Goal: Transaction & Acquisition: Book appointment/travel/reservation

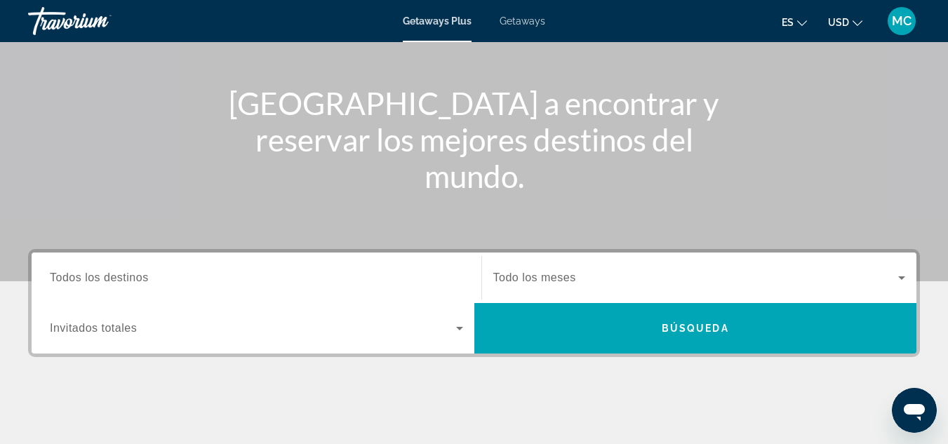
scroll to position [168, 0]
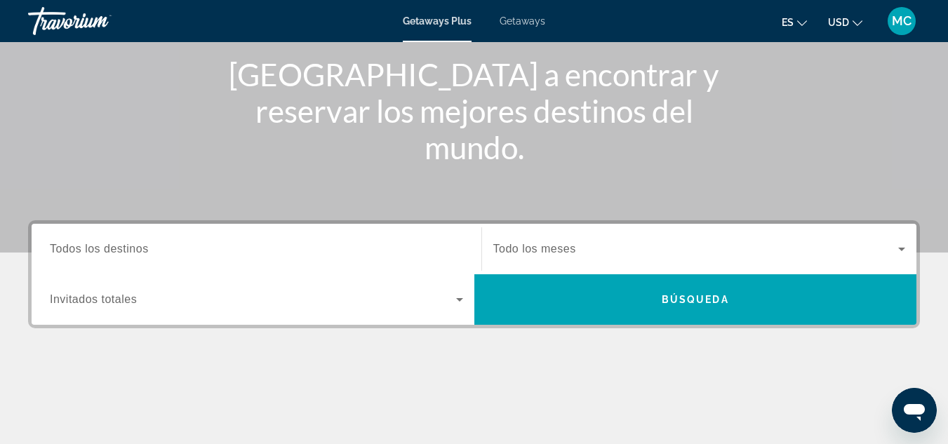
click at [331, 238] on div "Search widget" at bounding box center [256, 250] width 413 height 40
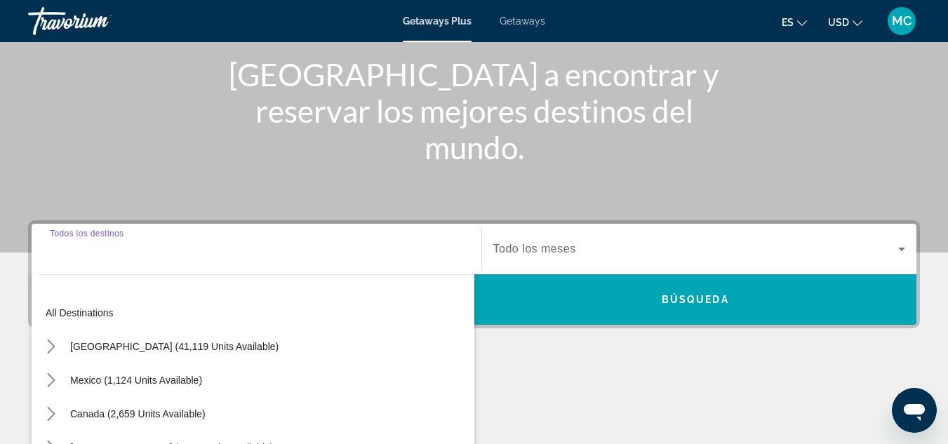
scroll to position [343, 0]
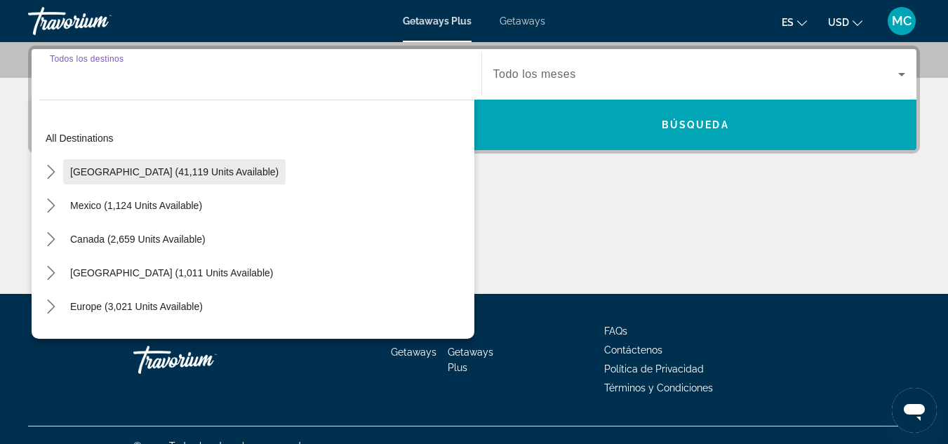
click at [201, 176] on span "[GEOGRAPHIC_DATA] (41,119 units available)" at bounding box center [174, 171] width 208 height 11
type input "**********"
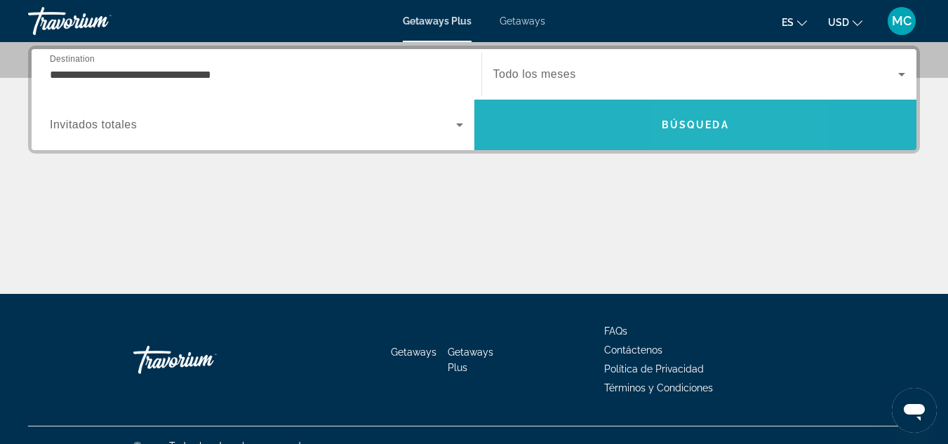
click at [704, 133] on span "Search" at bounding box center [695, 125] width 443 height 34
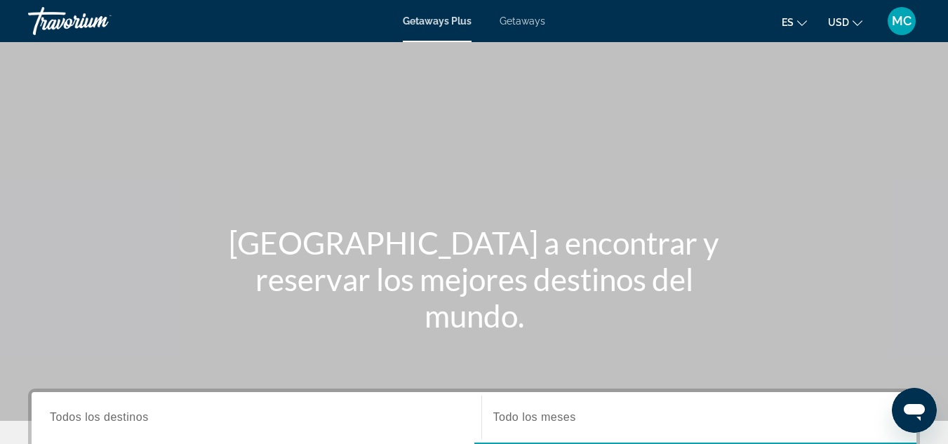
click at [127, 408] on div "Search widget" at bounding box center [256, 418] width 413 height 40
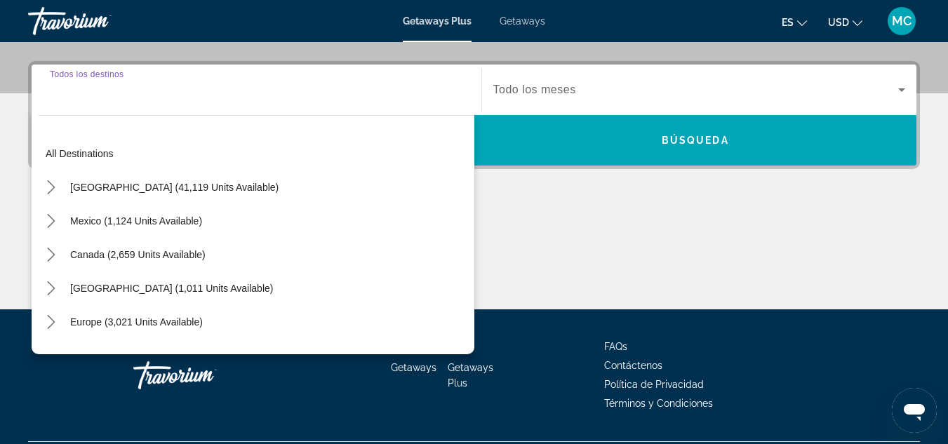
scroll to position [343, 0]
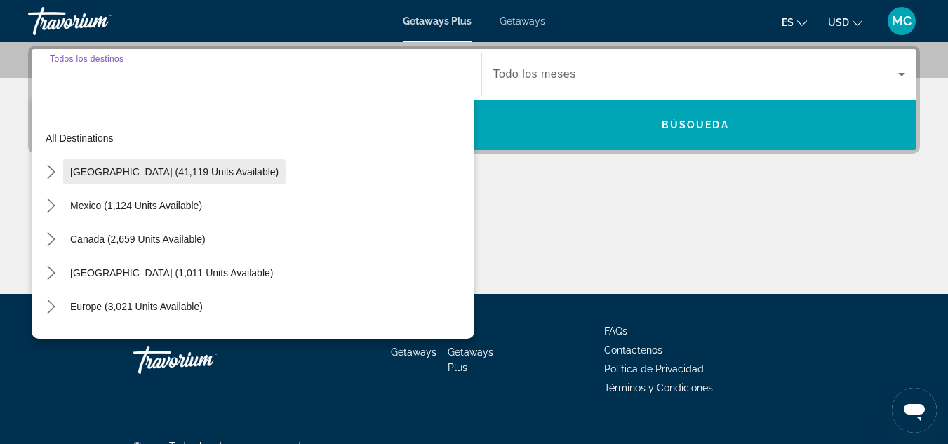
click at [164, 175] on span "[GEOGRAPHIC_DATA] (41,119 units available)" at bounding box center [174, 171] width 208 height 11
type input "**********"
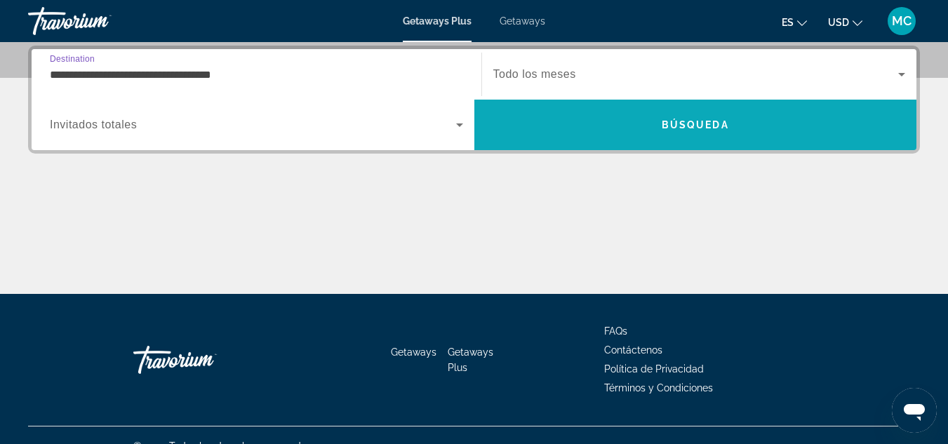
click at [627, 124] on span "Search" at bounding box center [695, 125] width 443 height 34
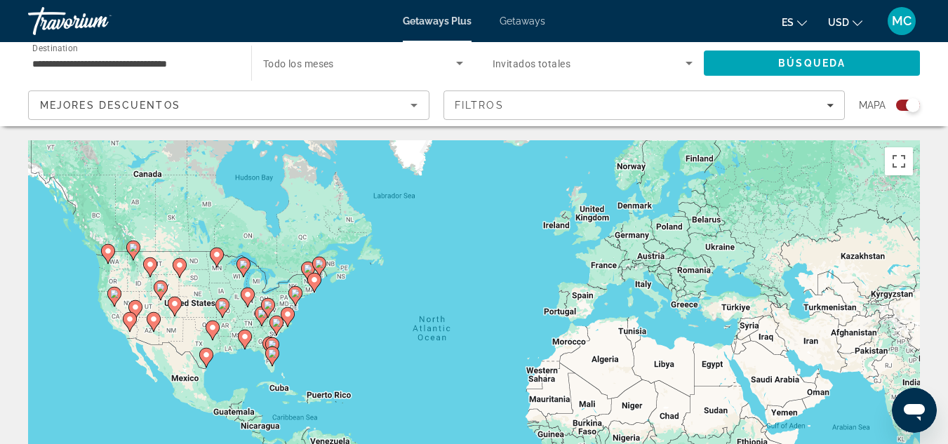
click at [899, 105] on div "Search widget" at bounding box center [908, 105] width 24 height 11
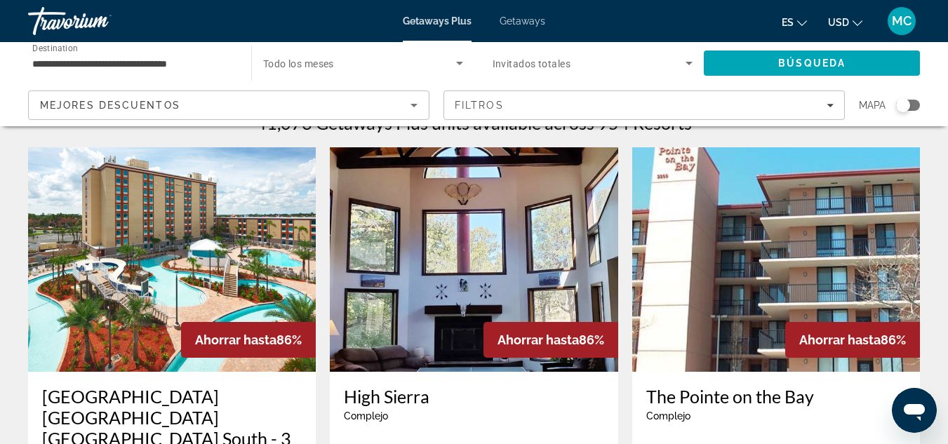
scroll to position [56, 0]
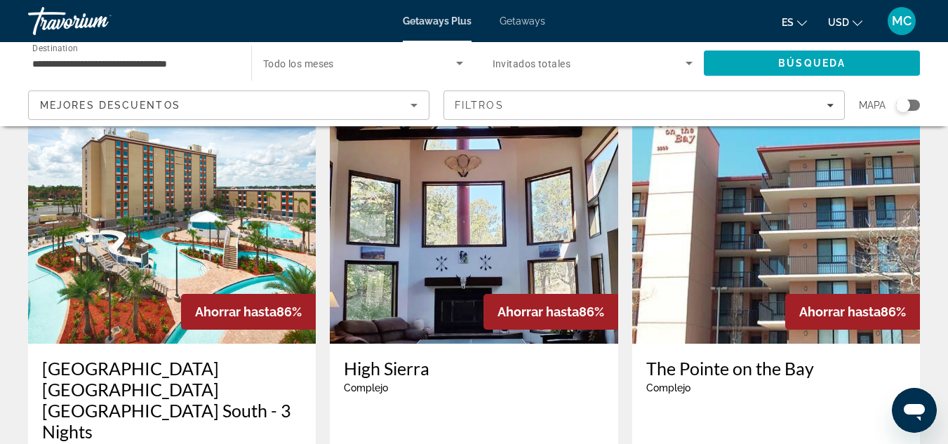
click at [917, 105] on div "Search widget" at bounding box center [908, 105] width 24 height 11
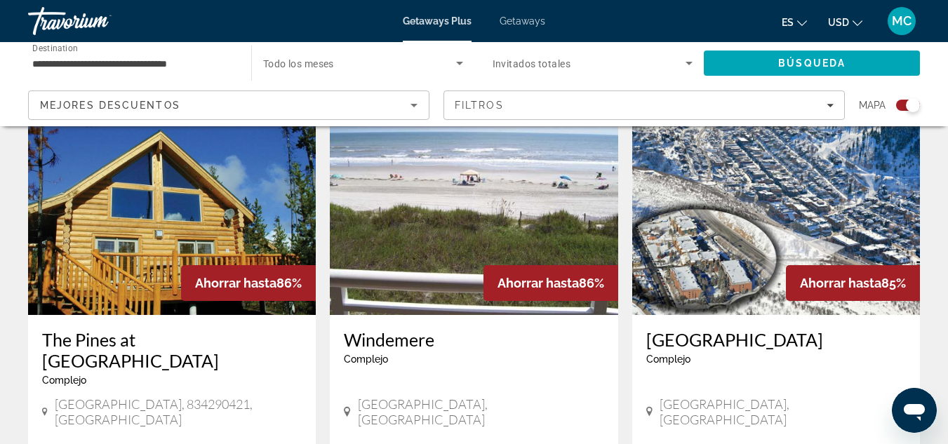
scroll to position [1614, 0]
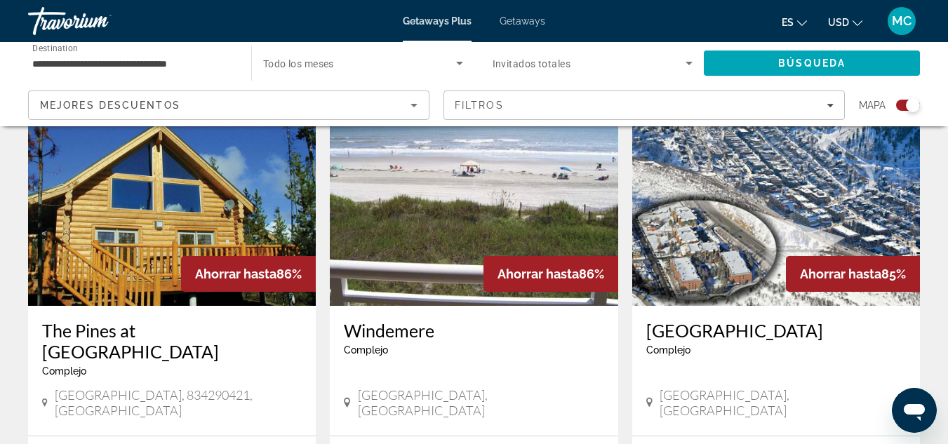
click at [124, 194] on img "Main content" at bounding box center [172, 193] width 288 height 225
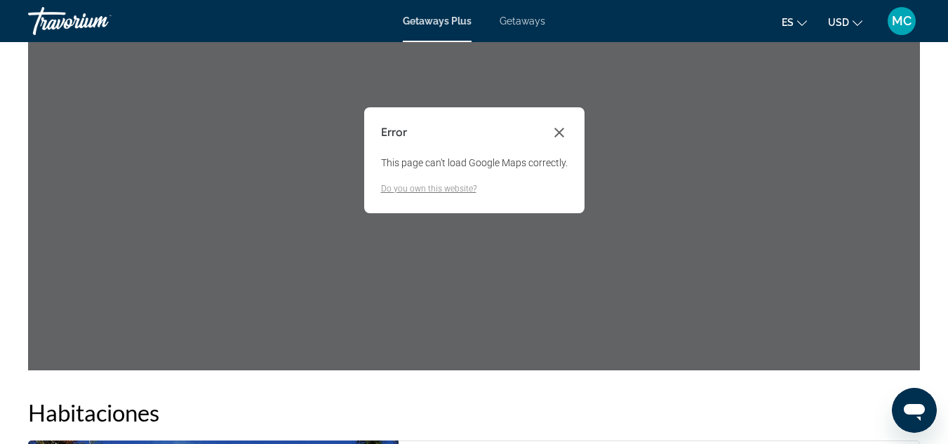
scroll to position [1788, 0]
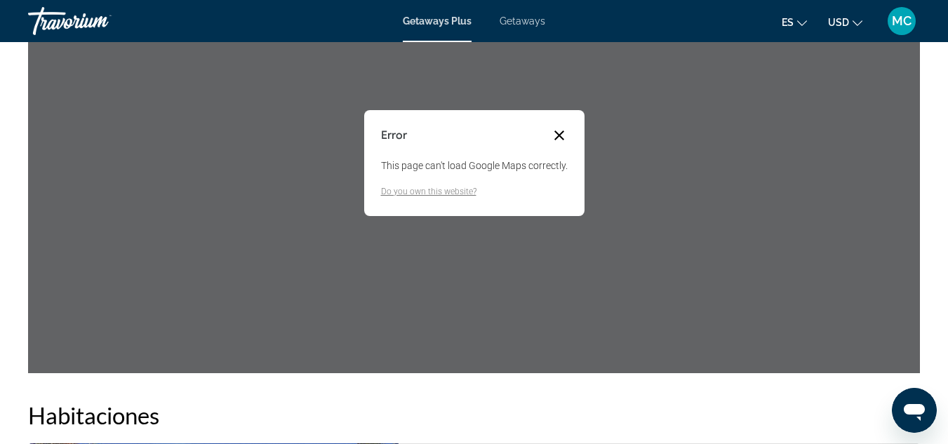
click at [557, 137] on button "Close dialog" at bounding box center [559, 135] width 17 height 17
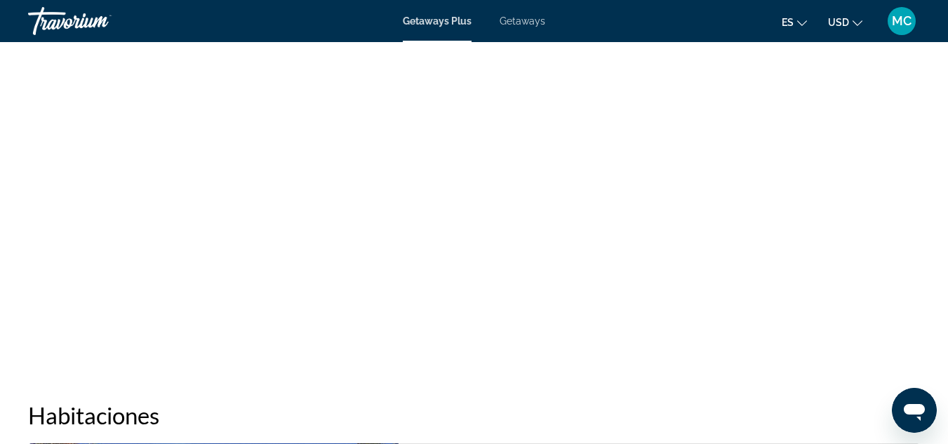
scroll to position [154, 0]
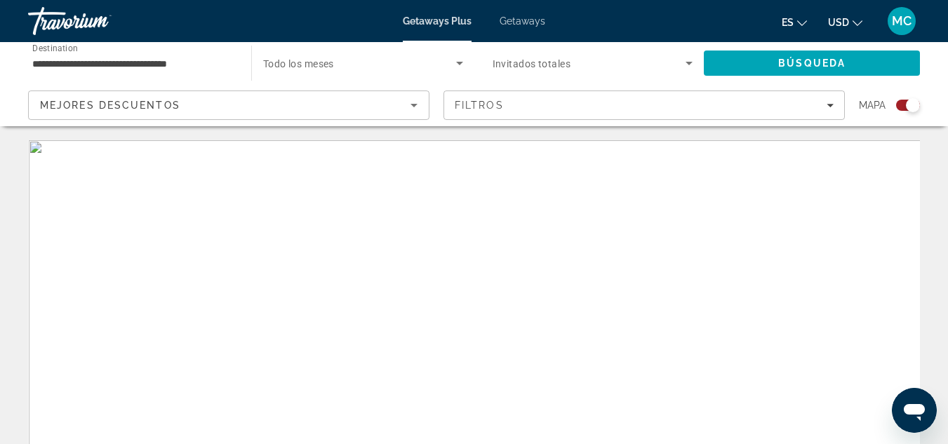
click at [689, 62] on icon "Search widget" at bounding box center [689, 64] width 7 height 4
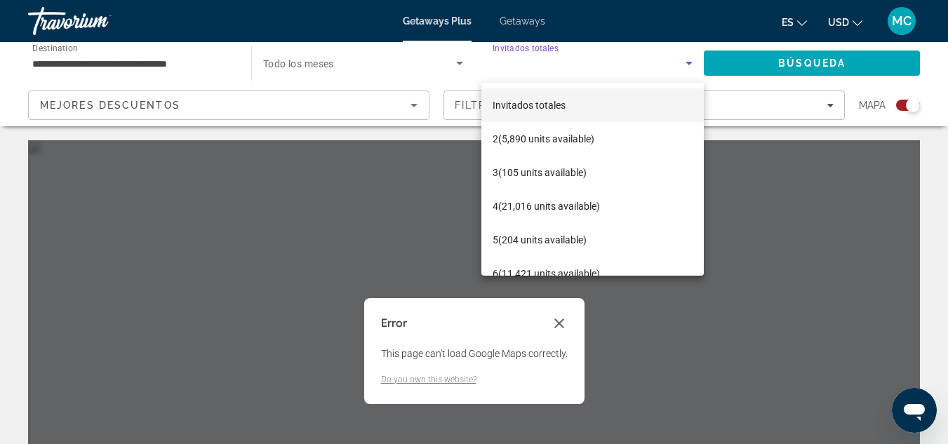
click at [689, 62] on div at bounding box center [474, 222] width 948 height 444
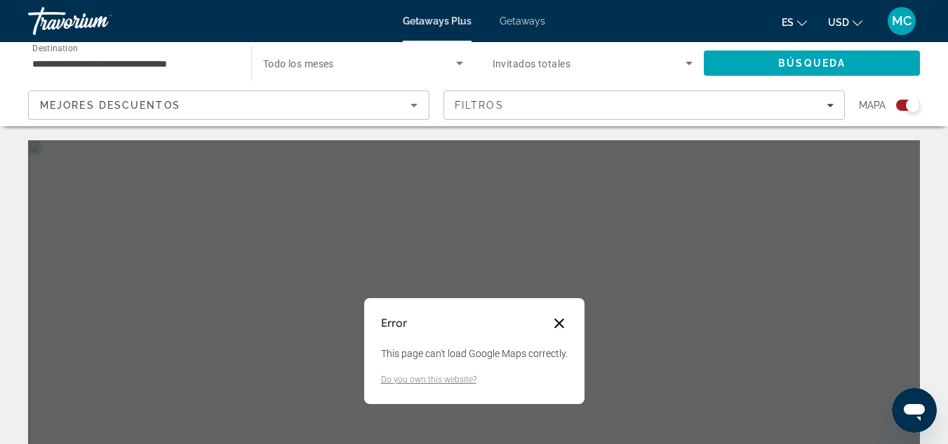
click at [559, 319] on button "Close dialog" at bounding box center [559, 323] width 17 height 17
